Goal: Check status: Check status

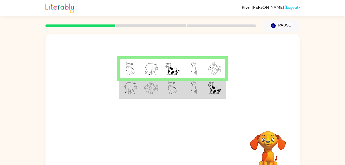
click at [166, 87] on td at bounding box center [172, 88] width 21 height 20
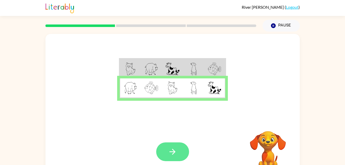
click at [175, 143] on button "button" at bounding box center [172, 151] width 33 height 19
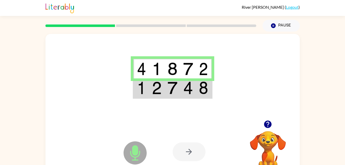
click at [205, 70] on img at bounding box center [203, 68] width 9 height 13
click at [189, 87] on img at bounding box center [188, 88] width 10 height 13
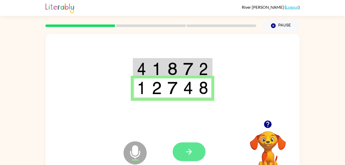
click at [197, 144] on button "button" at bounding box center [189, 151] width 33 height 19
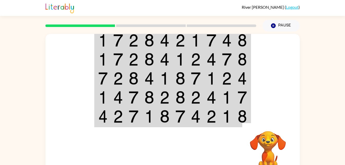
click at [207, 41] on img at bounding box center [212, 40] width 10 height 13
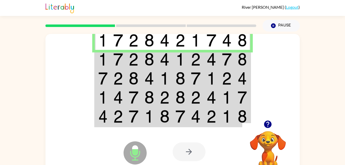
click at [208, 59] on img at bounding box center [212, 59] width 10 height 13
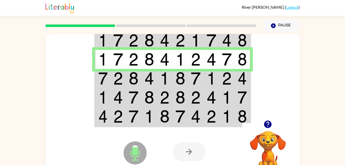
click at [223, 77] on img at bounding box center [227, 78] width 10 height 13
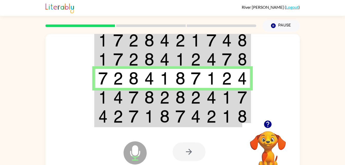
click at [207, 93] on img at bounding box center [212, 97] width 10 height 13
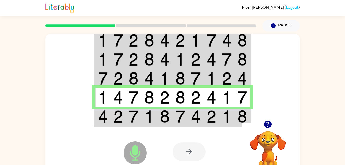
click at [213, 119] on img at bounding box center [212, 116] width 10 height 13
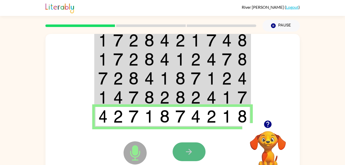
click at [196, 149] on button "button" at bounding box center [189, 151] width 33 height 19
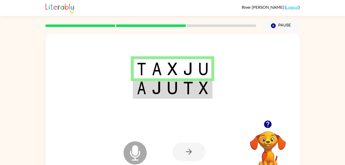
click at [195, 67] on td at bounding box center [188, 69] width 16 height 20
click at [196, 91] on td at bounding box center [188, 88] width 16 height 20
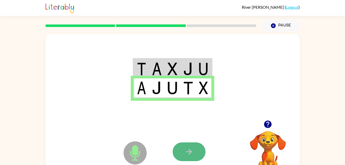
click at [190, 143] on button "button" at bounding box center [189, 151] width 33 height 19
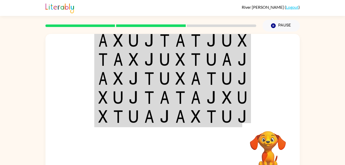
click at [171, 41] on td at bounding box center [165, 40] width 16 height 20
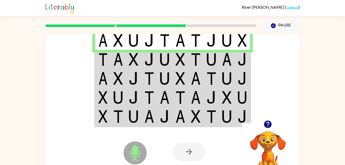
click at [205, 62] on td at bounding box center [212, 59] width 16 height 19
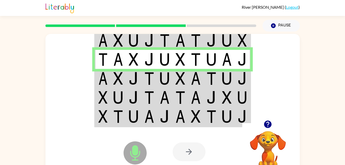
click at [240, 81] on img at bounding box center [242, 78] width 9 height 13
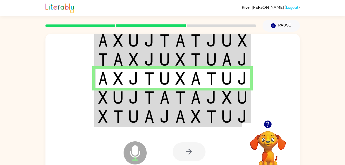
click at [240, 95] on img at bounding box center [242, 97] width 9 height 13
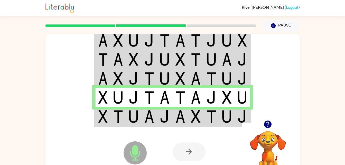
click at [229, 120] on img at bounding box center [227, 116] width 10 height 13
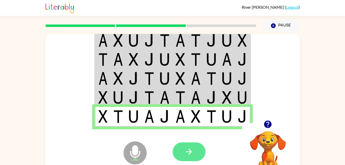
click at [179, 156] on button "button" at bounding box center [189, 151] width 33 height 19
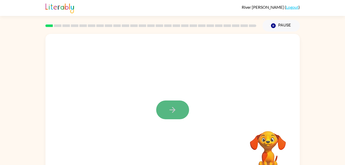
click at [177, 109] on button "button" at bounding box center [172, 110] width 33 height 19
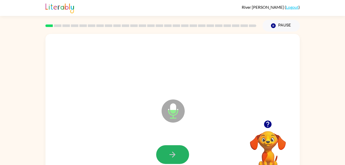
drag, startPoint x: 171, startPoint y: 163, endPoint x: 171, endPoint y: 160, distance: 3.3
click at [171, 160] on button "button" at bounding box center [172, 154] width 33 height 19
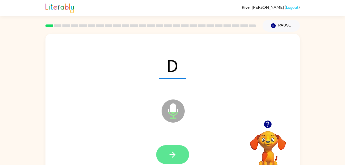
click at [170, 158] on icon "button" at bounding box center [172, 154] width 9 height 9
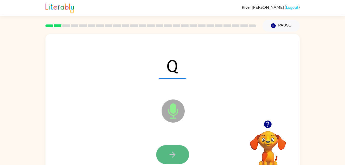
click at [174, 151] on icon "button" at bounding box center [172, 154] width 9 height 9
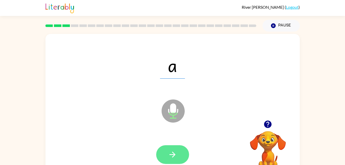
click at [164, 155] on button "button" at bounding box center [172, 154] width 33 height 19
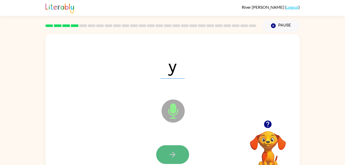
click at [175, 157] on icon "button" at bounding box center [172, 154] width 9 height 9
click at [169, 152] on icon "button" at bounding box center [172, 154] width 9 height 9
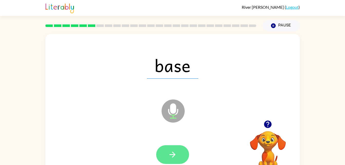
click at [176, 153] on icon "button" at bounding box center [172, 154] width 9 height 9
click at [162, 155] on button "button" at bounding box center [172, 154] width 33 height 19
click at [174, 152] on icon "button" at bounding box center [172, 154] width 9 height 9
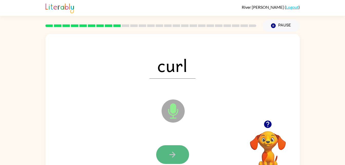
click at [161, 157] on button "button" at bounding box center [172, 154] width 33 height 19
click at [182, 156] on button "button" at bounding box center [172, 154] width 33 height 19
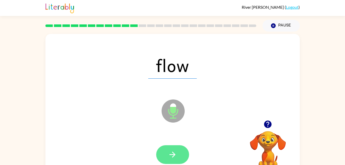
click at [182, 157] on button "button" at bounding box center [172, 154] width 33 height 19
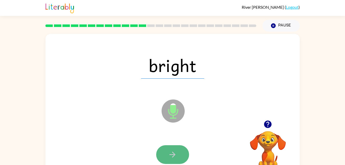
click at [178, 154] on button "button" at bounding box center [172, 154] width 33 height 19
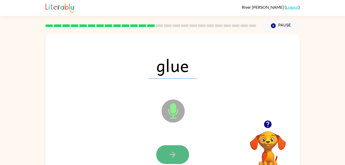
click at [171, 156] on icon "button" at bounding box center [172, 154] width 9 height 9
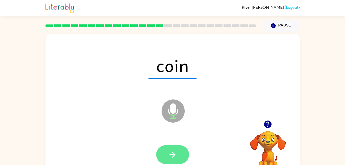
click at [173, 155] on icon "button" at bounding box center [172, 154] width 9 height 9
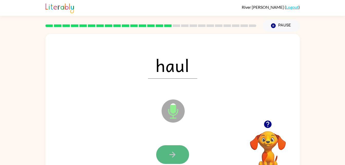
click at [183, 156] on button "button" at bounding box center [172, 154] width 33 height 19
click at [159, 150] on button "button" at bounding box center [172, 154] width 33 height 19
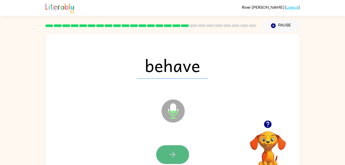
click at [174, 150] on icon "button" at bounding box center [172, 154] width 9 height 9
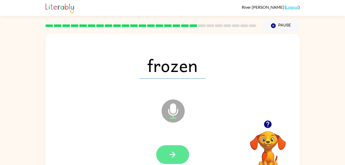
click at [180, 158] on button "button" at bounding box center [172, 154] width 33 height 19
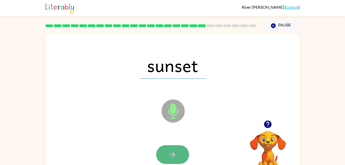
click at [180, 155] on button "button" at bounding box center [172, 154] width 33 height 19
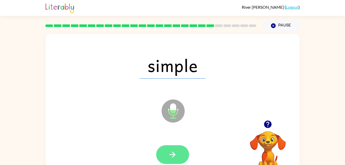
click at [165, 151] on button "button" at bounding box center [172, 154] width 33 height 19
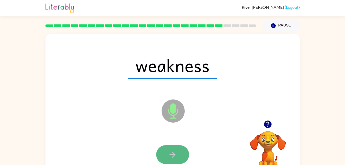
click at [169, 151] on icon "button" at bounding box center [172, 154] width 9 height 9
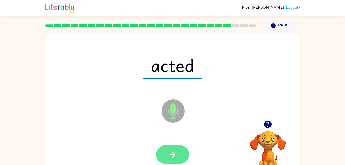
click at [181, 149] on button "button" at bounding box center [172, 154] width 33 height 19
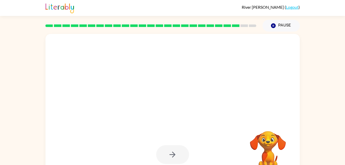
scroll to position [16, 0]
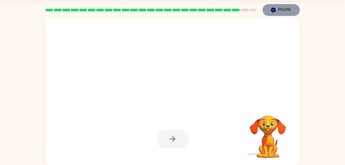
click at [275, 8] on icon "button" at bounding box center [273, 10] width 5 height 5
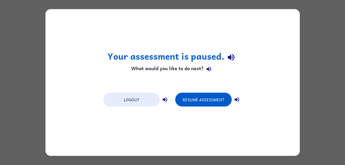
scroll to position [0, 0]
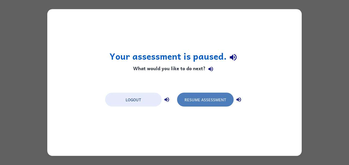
click at [205, 102] on button "Resume Assessment" at bounding box center [205, 100] width 57 height 14
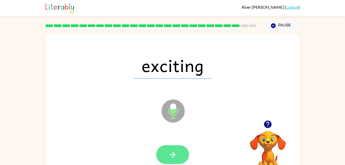
click at [171, 160] on button "button" at bounding box center [172, 154] width 33 height 19
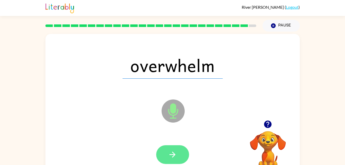
click at [176, 147] on button "button" at bounding box center [172, 154] width 33 height 19
